Goal: Check status: Check status

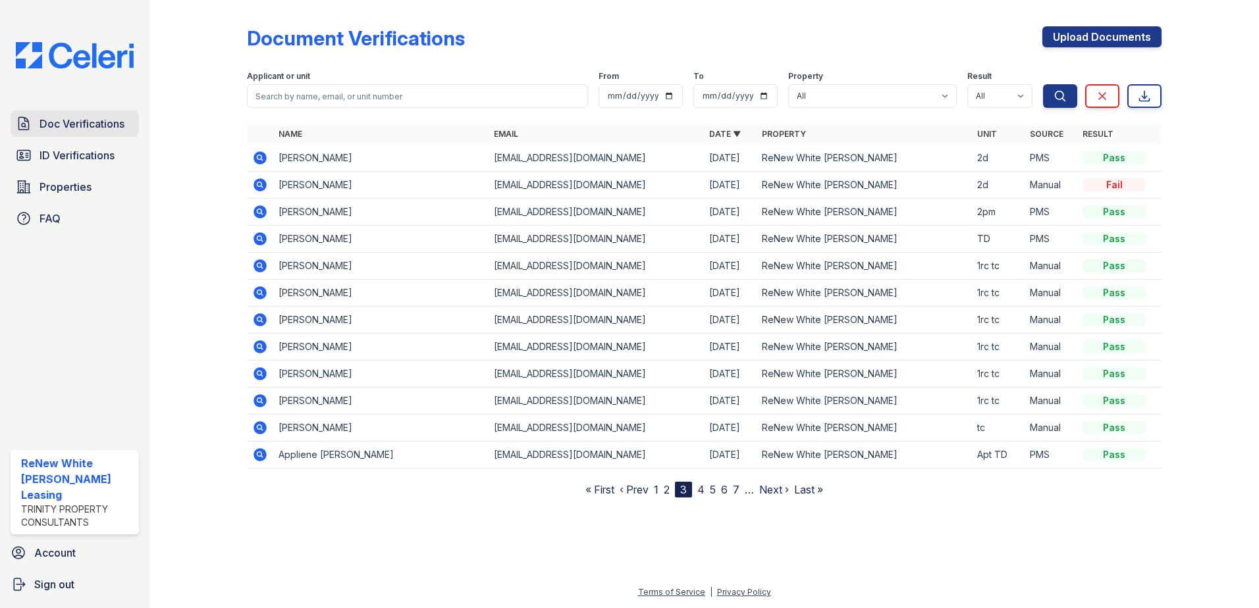
click at [45, 121] on span "Doc Verifications" at bounding box center [82, 124] width 85 height 16
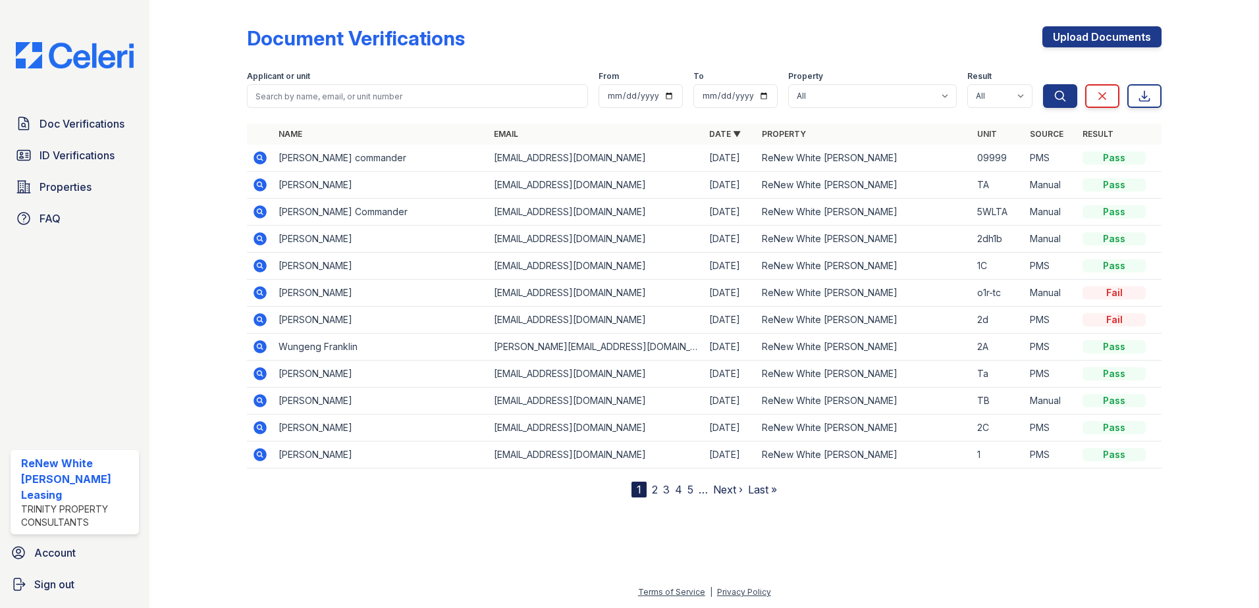
click at [259, 159] on icon at bounding box center [258, 156] width 3 height 3
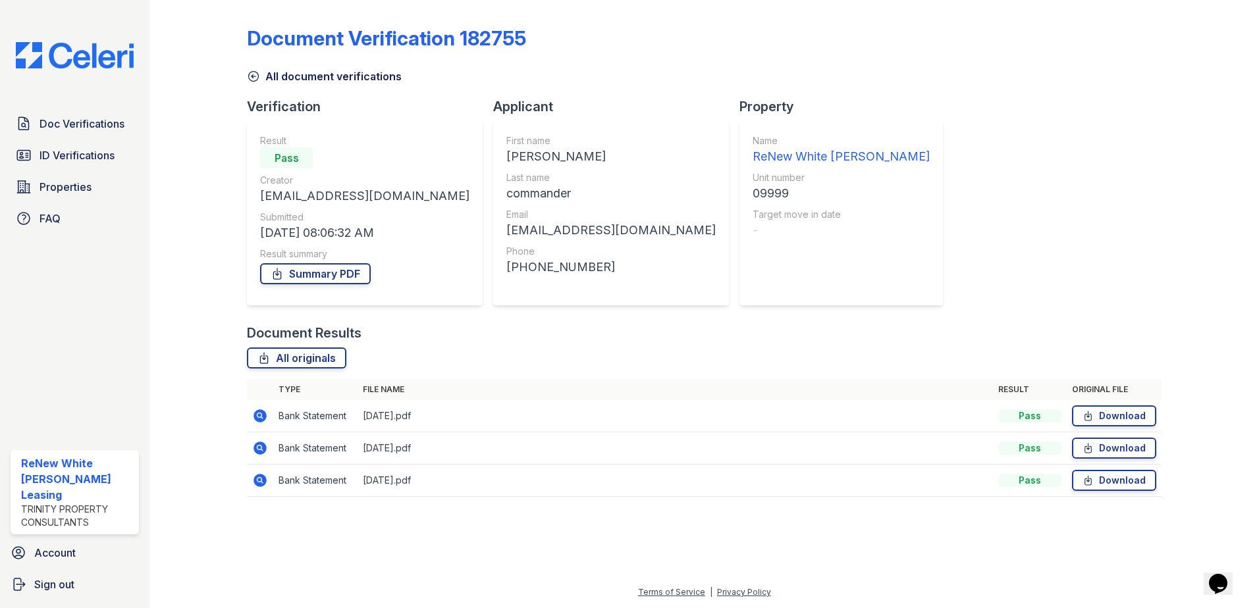
click at [256, 417] on icon at bounding box center [260, 416] width 13 height 13
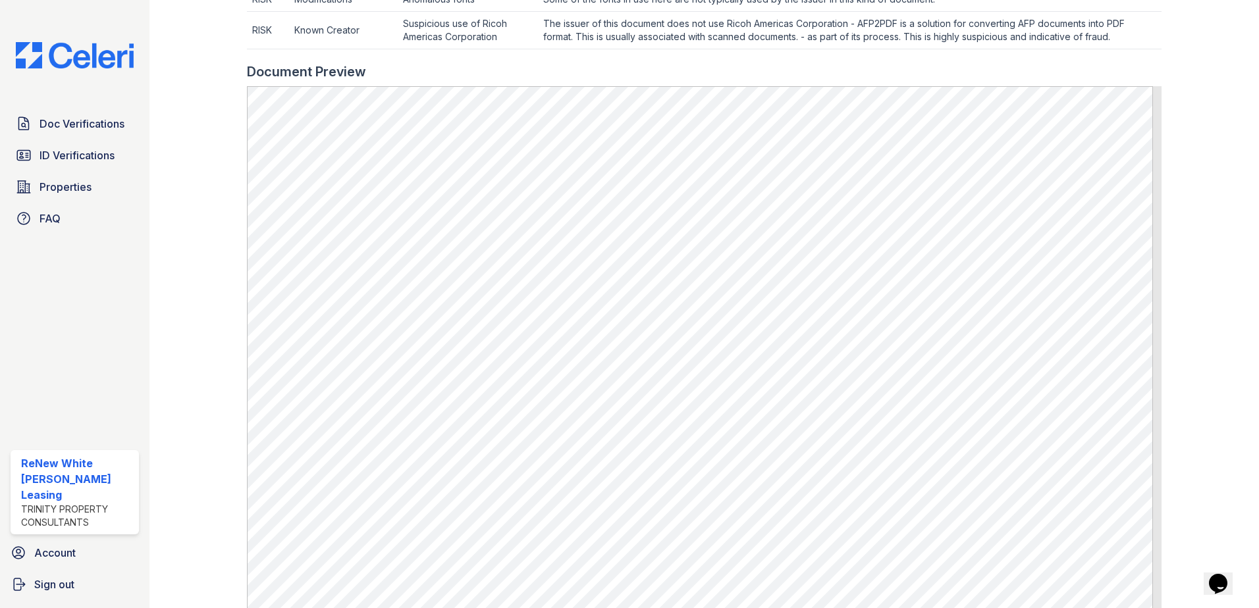
scroll to position [659, 0]
